Goal: Obtain resource: Obtain resource

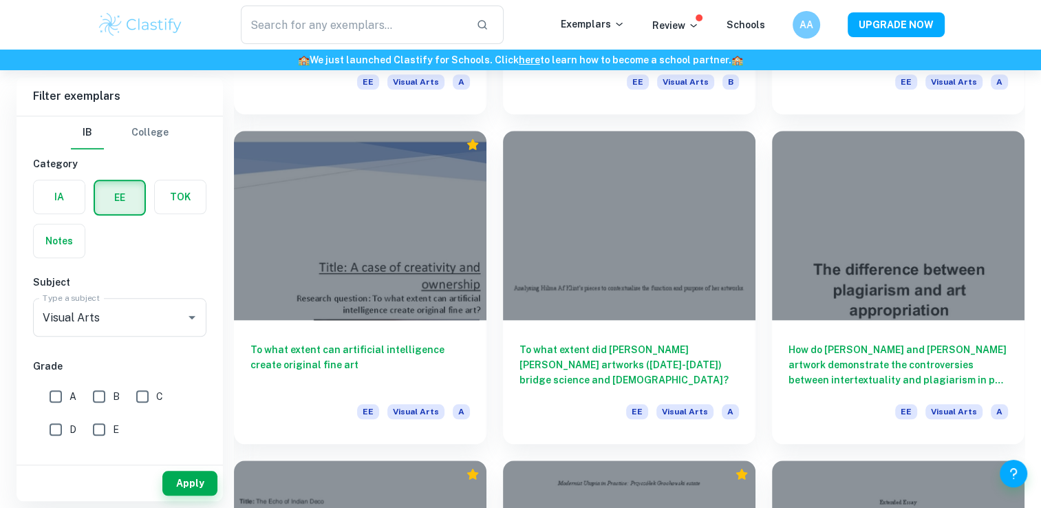
scroll to position [1361, 0]
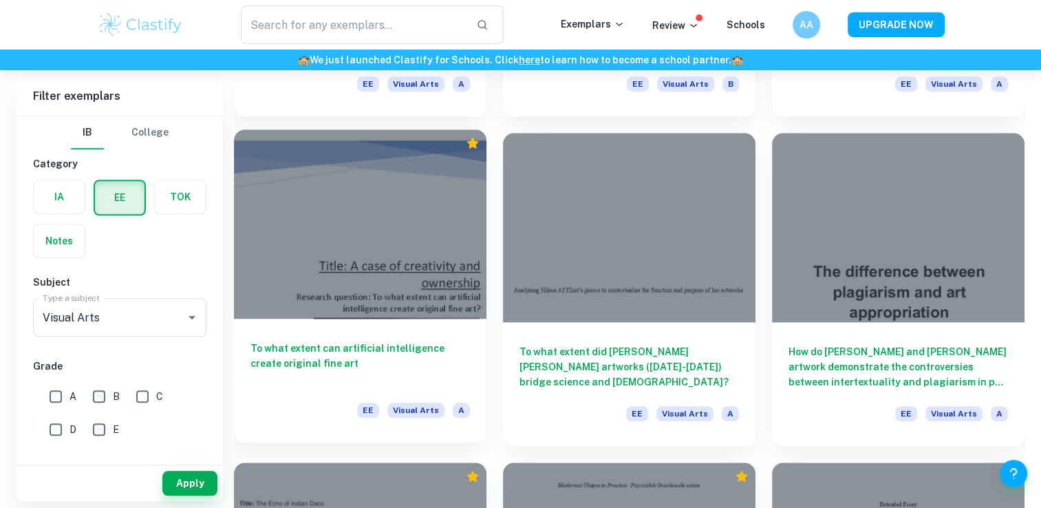
click at [471, 174] on div at bounding box center [360, 223] width 253 height 189
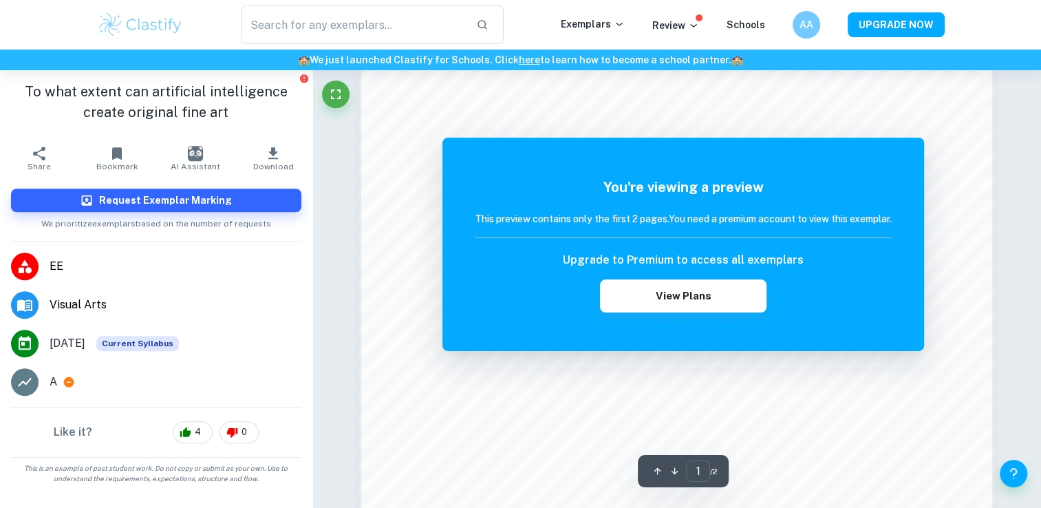
scroll to position [1183, 0]
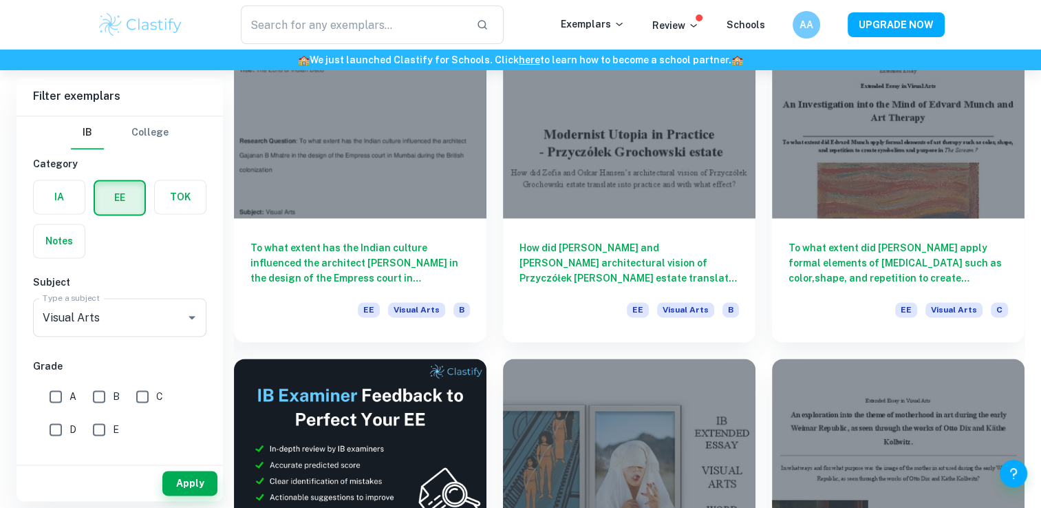
scroll to position [1775, 0]
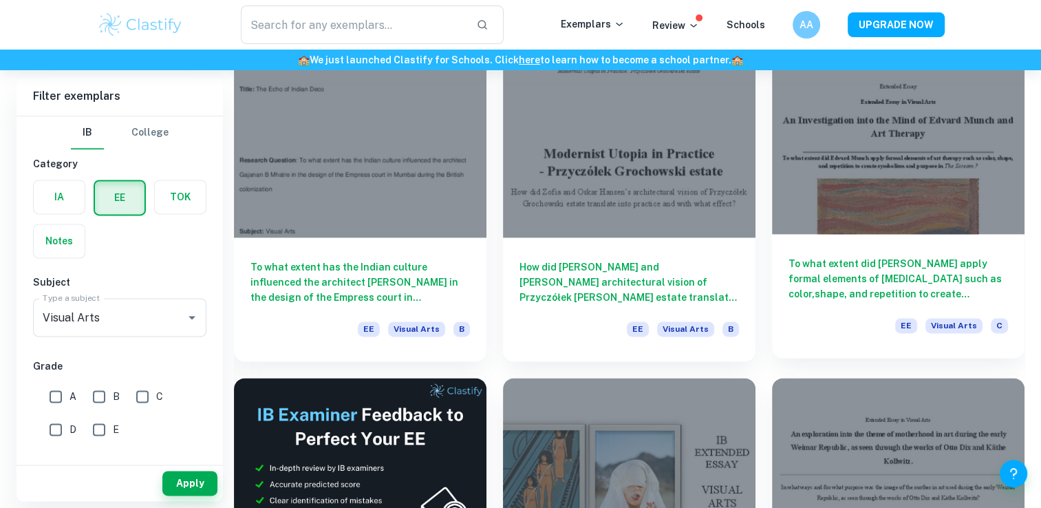
click at [904, 194] on div at bounding box center [898, 139] width 253 height 189
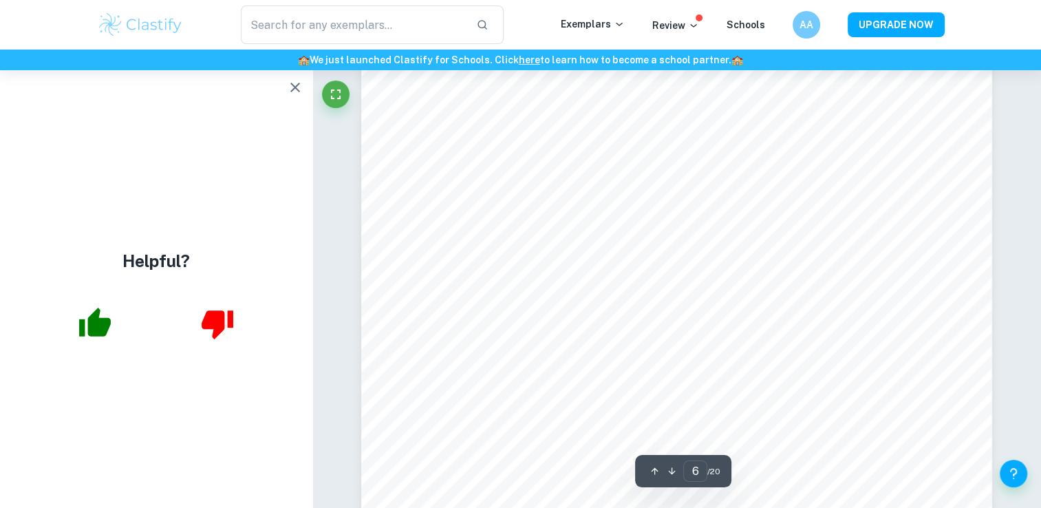
scroll to position [5064, 0]
click at [294, 87] on icon "button" at bounding box center [295, 88] width 10 height 10
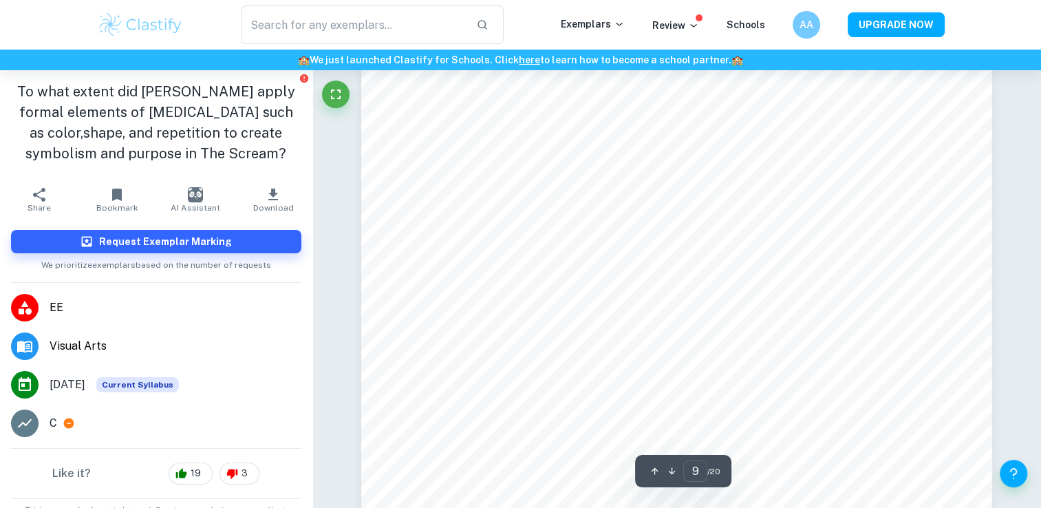
scroll to position [7709, 0]
click at [52, 422] on p "C" at bounding box center [54, 423] width 8 height 17
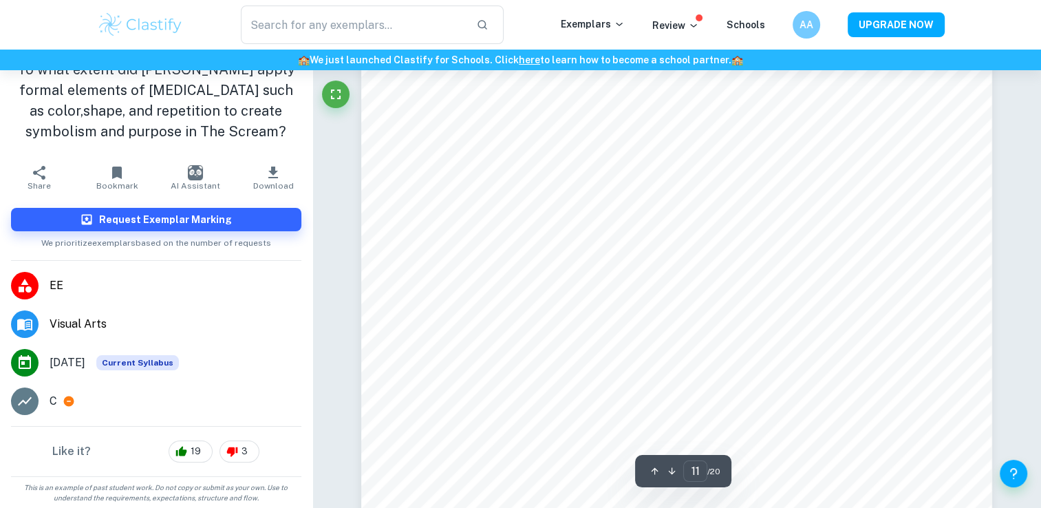
scroll to position [9313, 0]
click at [52, 401] on p "C" at bounding box center [54, 401] width 8 height 17
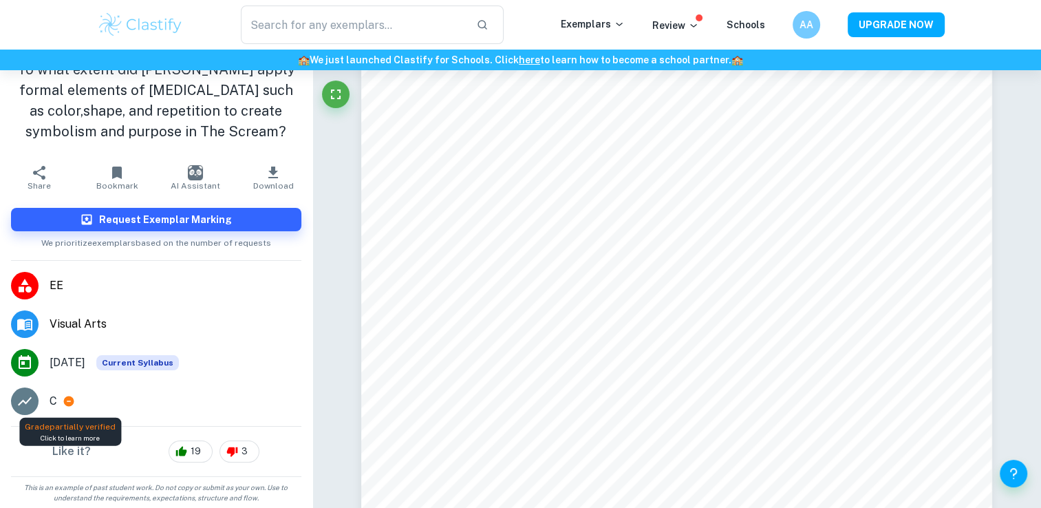
click at [67, 400] on icon at bounding box center [69, 401] width 10 height 10
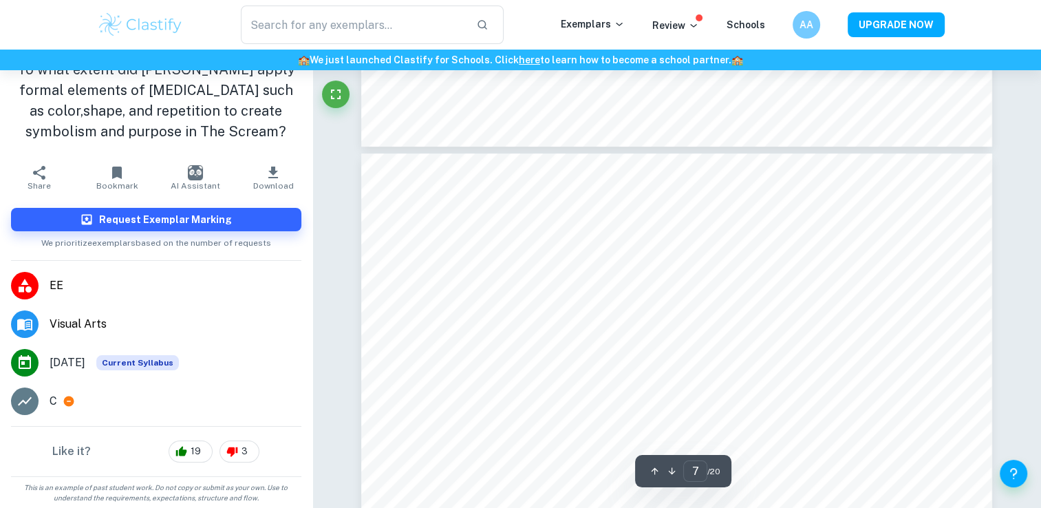
scroll to position [5416, 0]
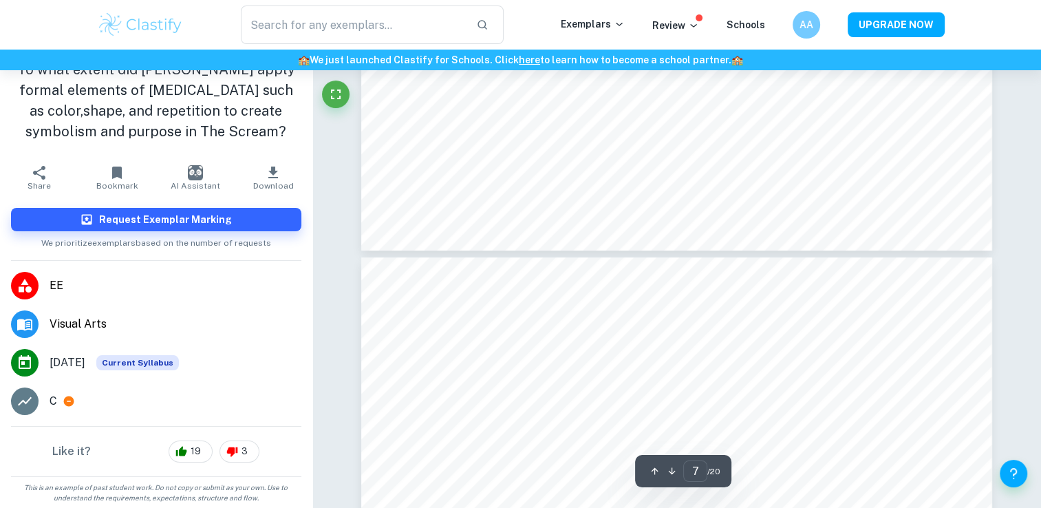
type input "6"
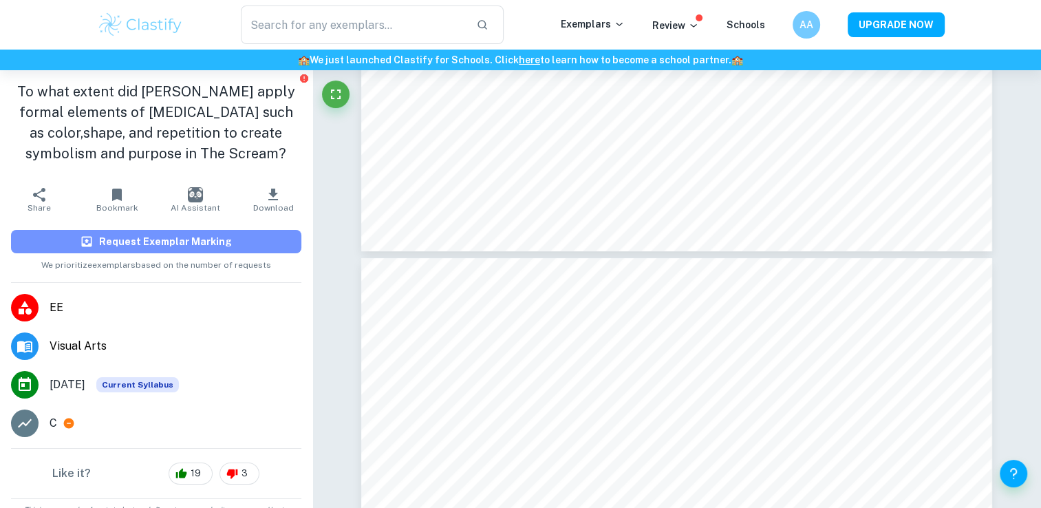
click at [231, 249] on button "Request Exemplar Marking" at bounding box center [156, 241] width 290 height 23
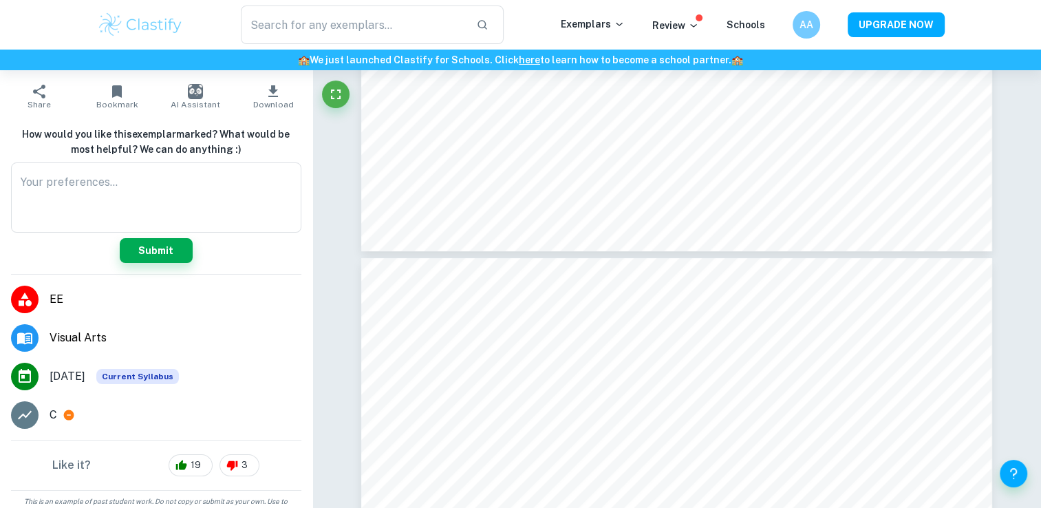
scroll to position [116, 0]
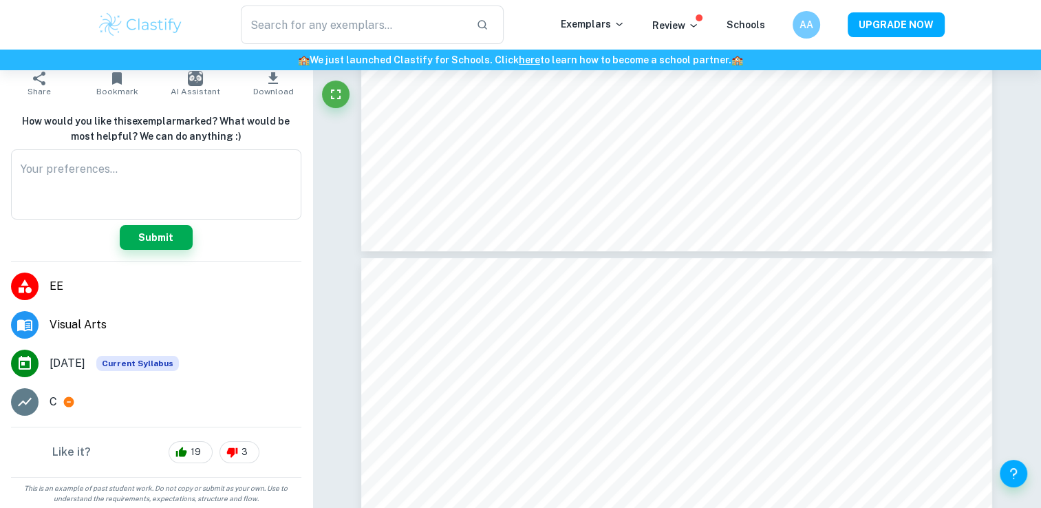
click at [179, 301] on li "EE" at bounding box center [156, 286] width 312 height 39
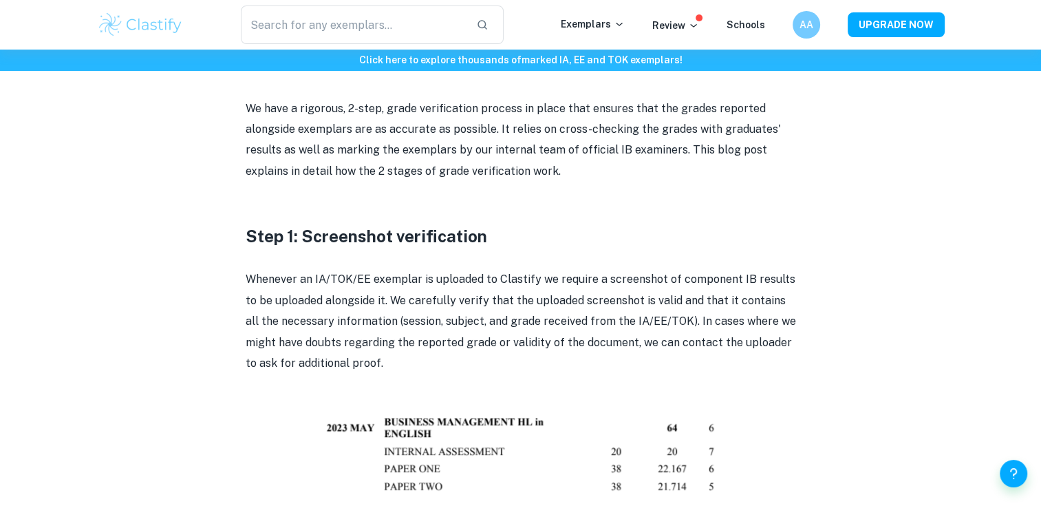
scroll to position [563, 0]
